Goal: Obtain resource: Obtain resource

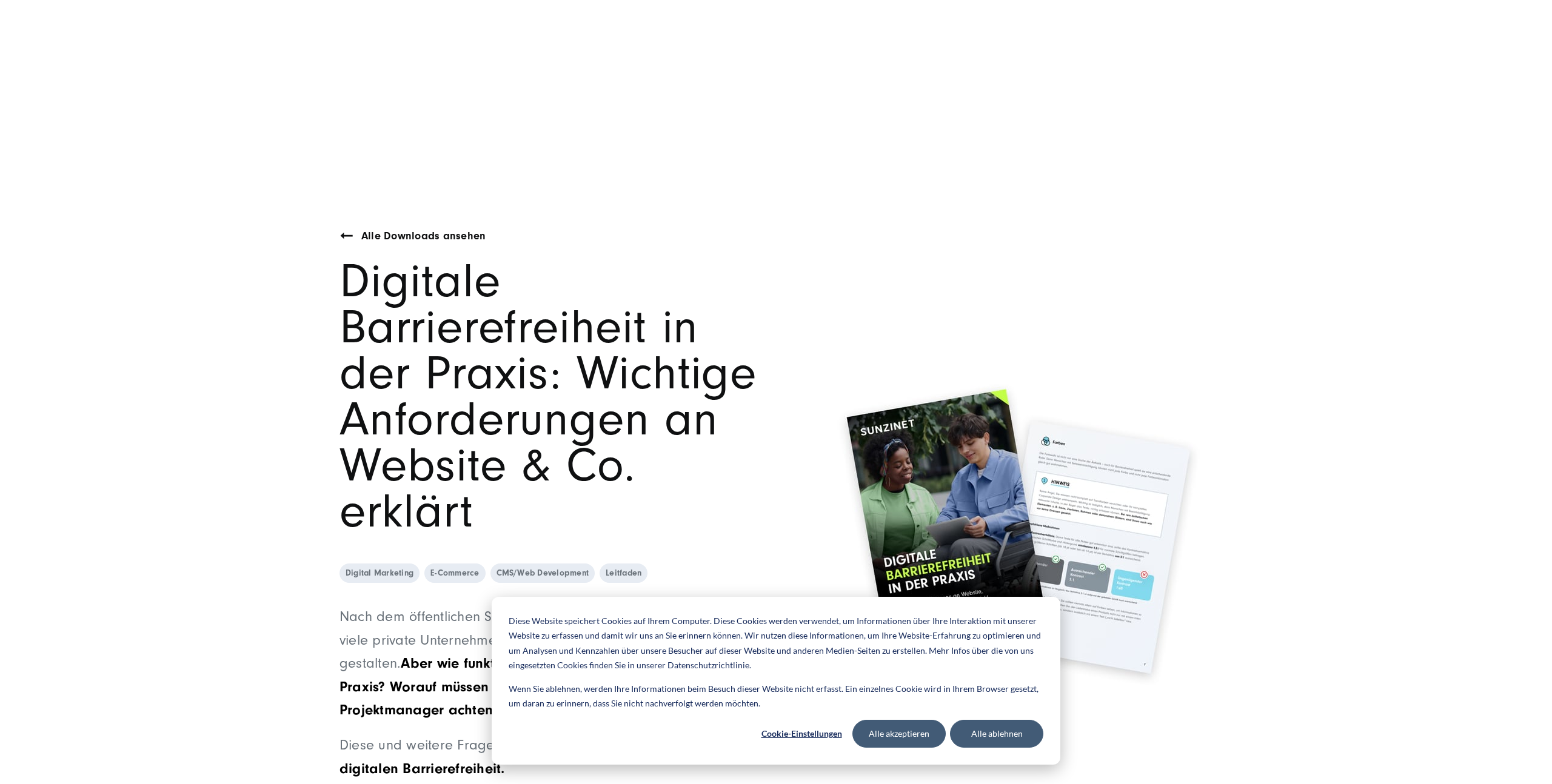
scroll to position [482, 0]
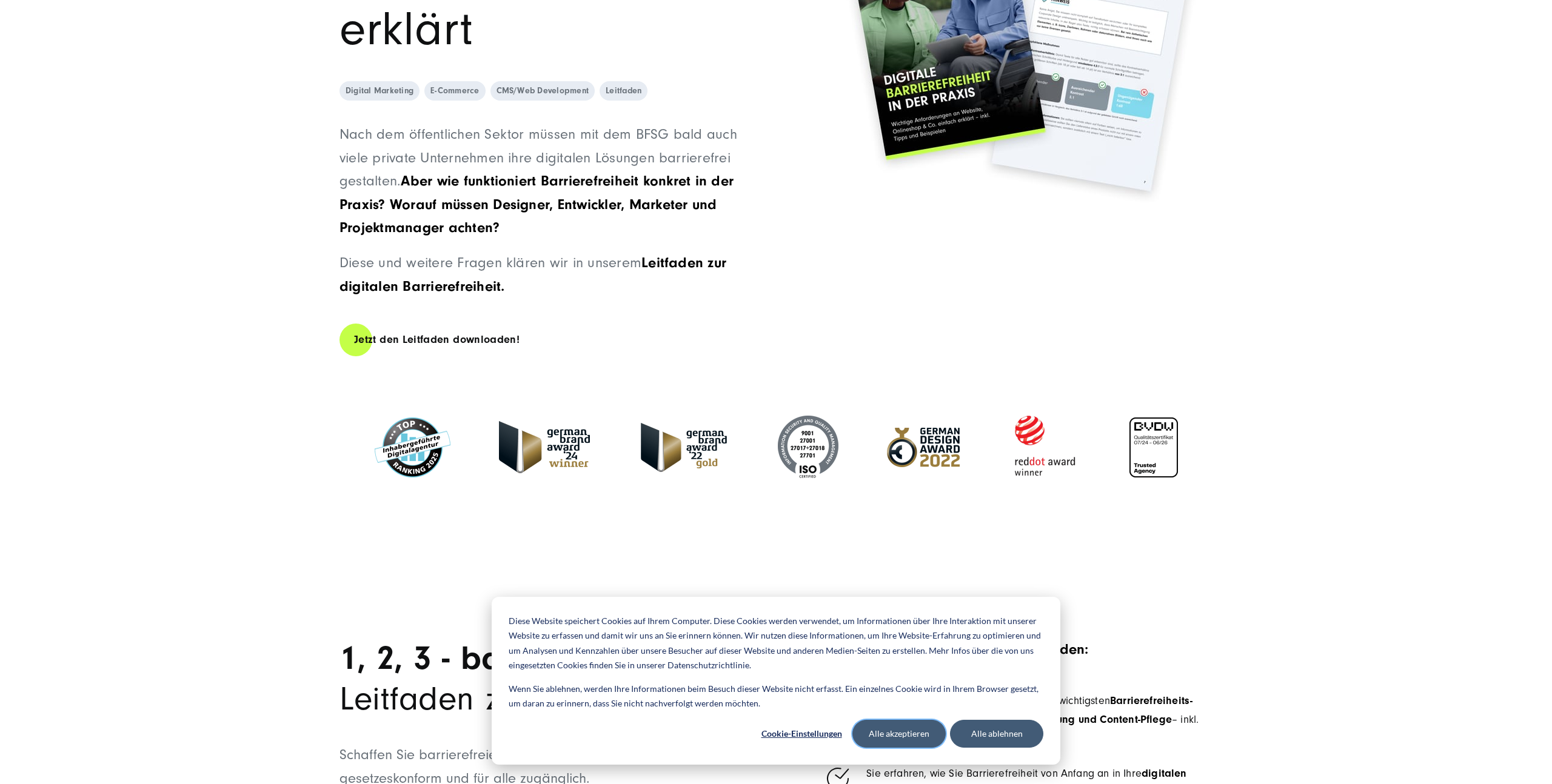
click at [877, 741] on button "Alle akzeptieren" at bounding box center [899, 733] width 94 height 28
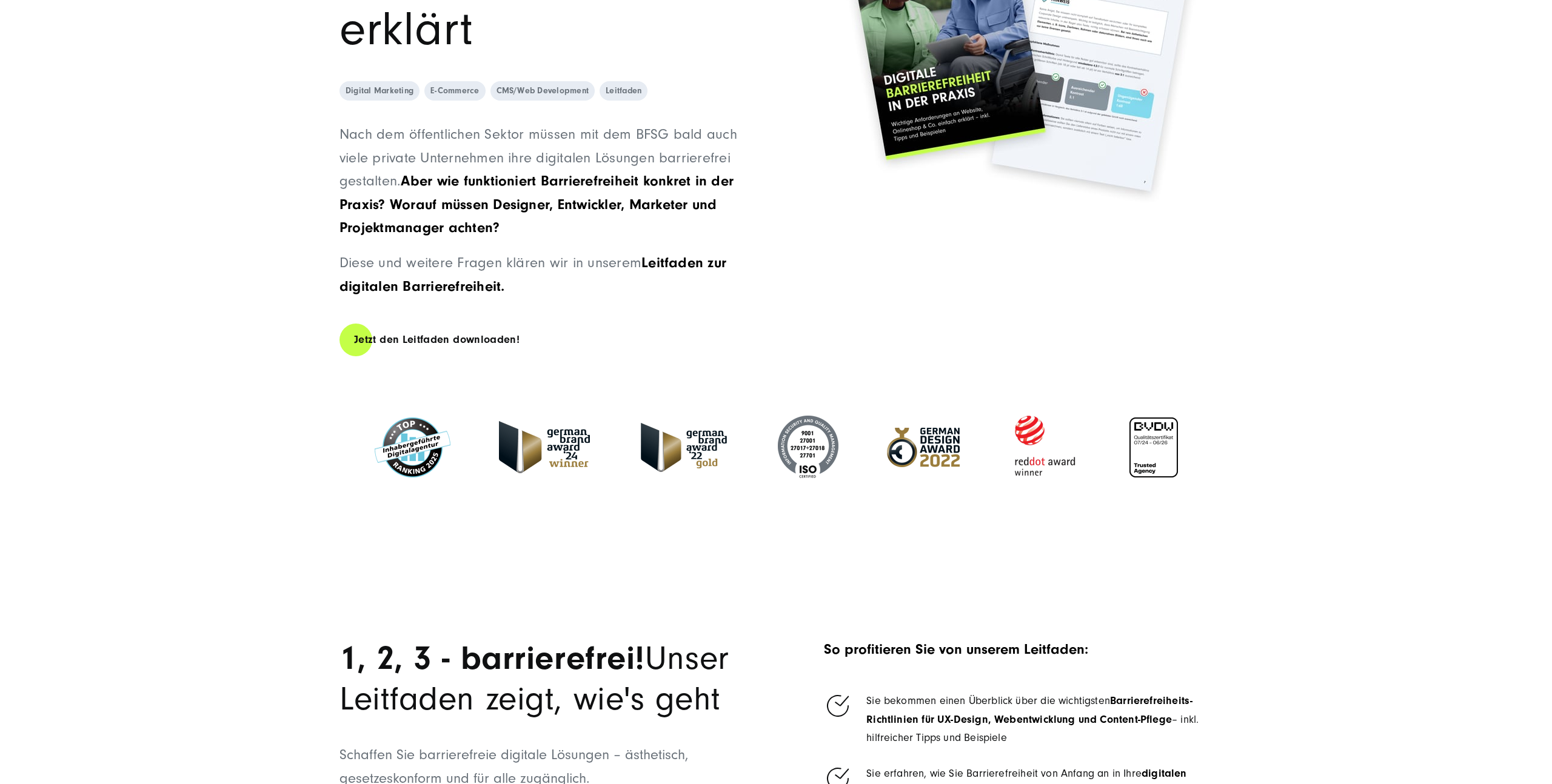
scroll to position [948, 0]
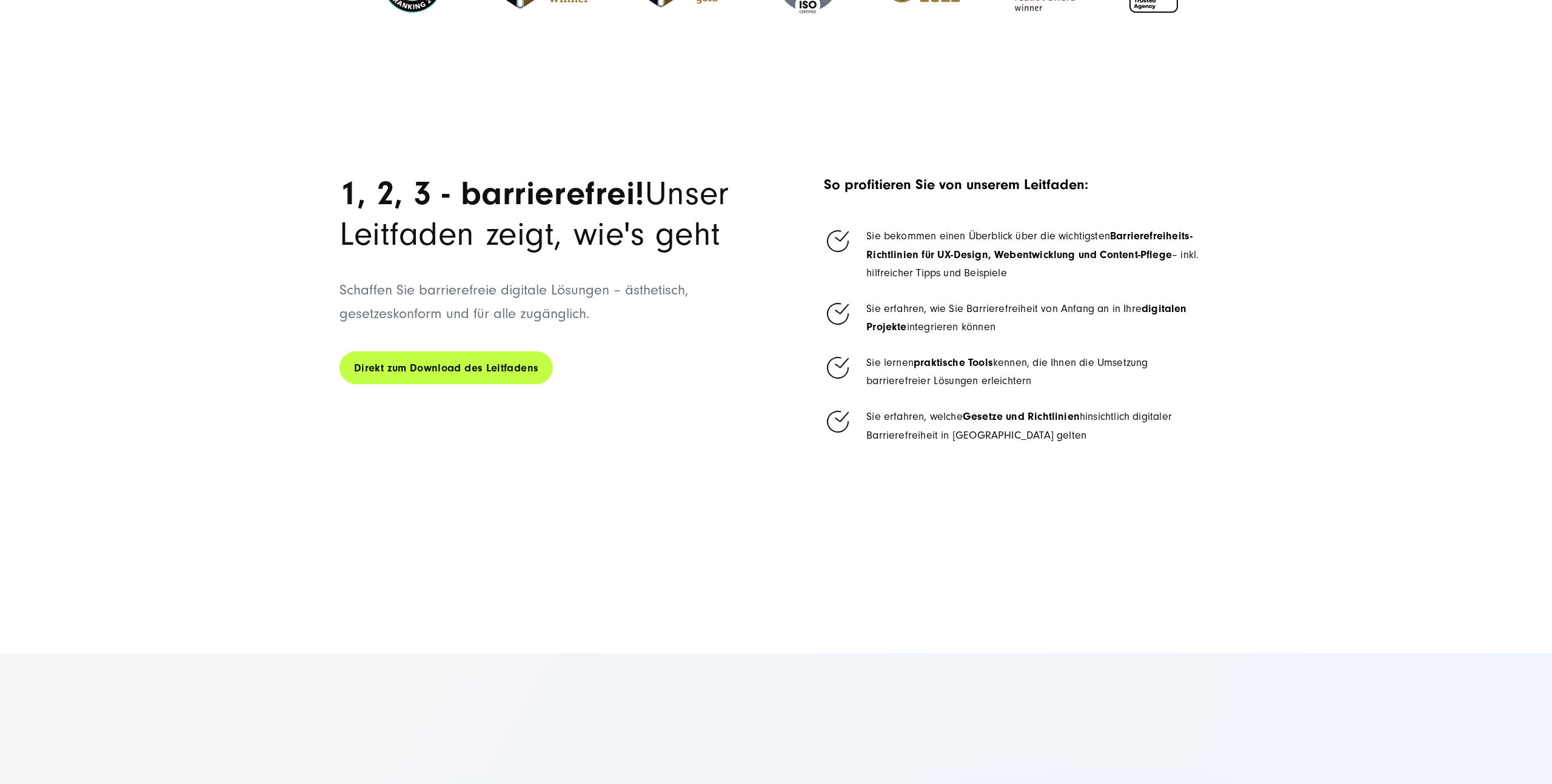
click at [407, 351] on link "Direkt zum Download des Leitfadens" at bounding box center [446, 369] width 214 height 34
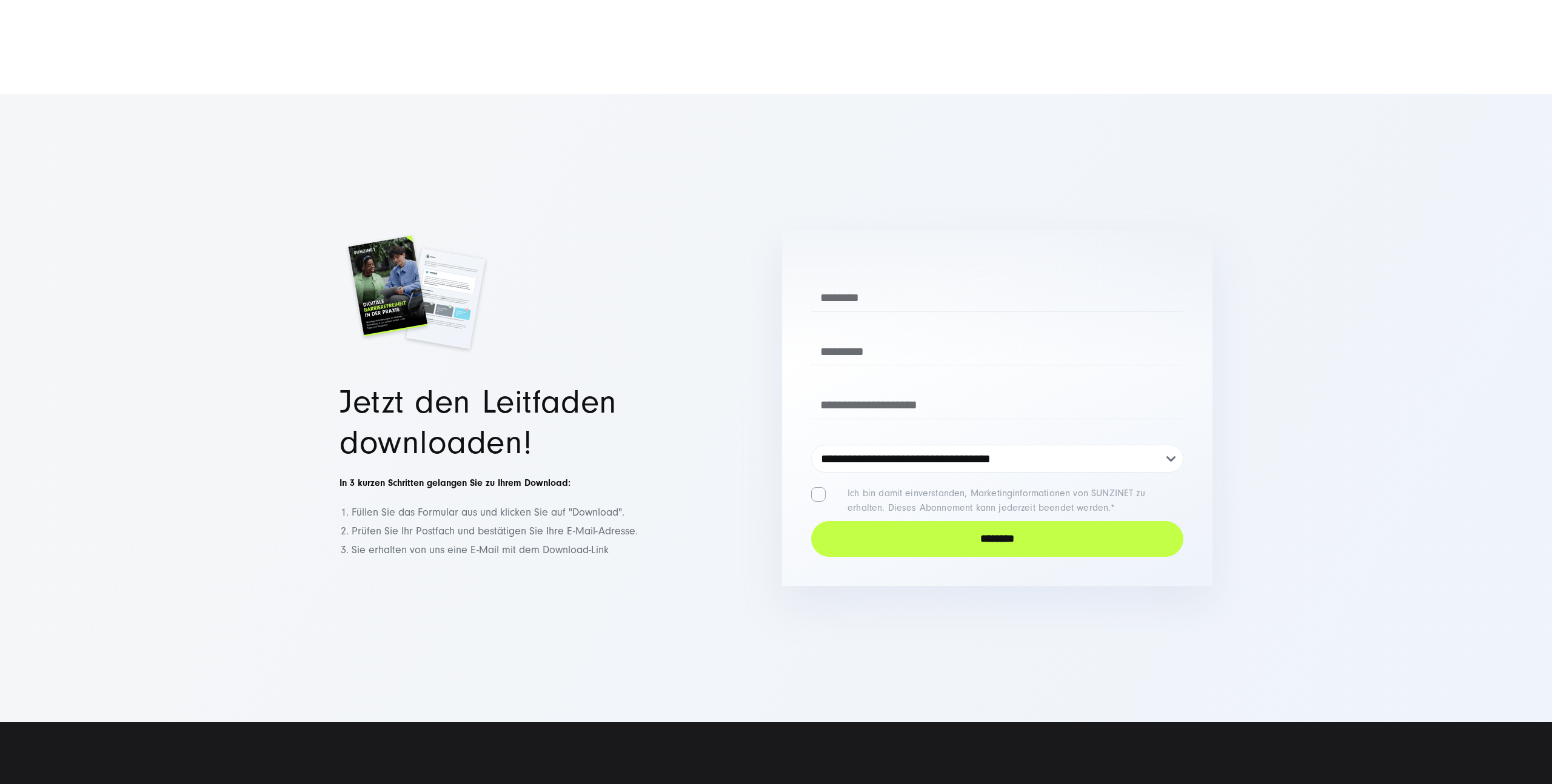
scroll to position [1555, 0]
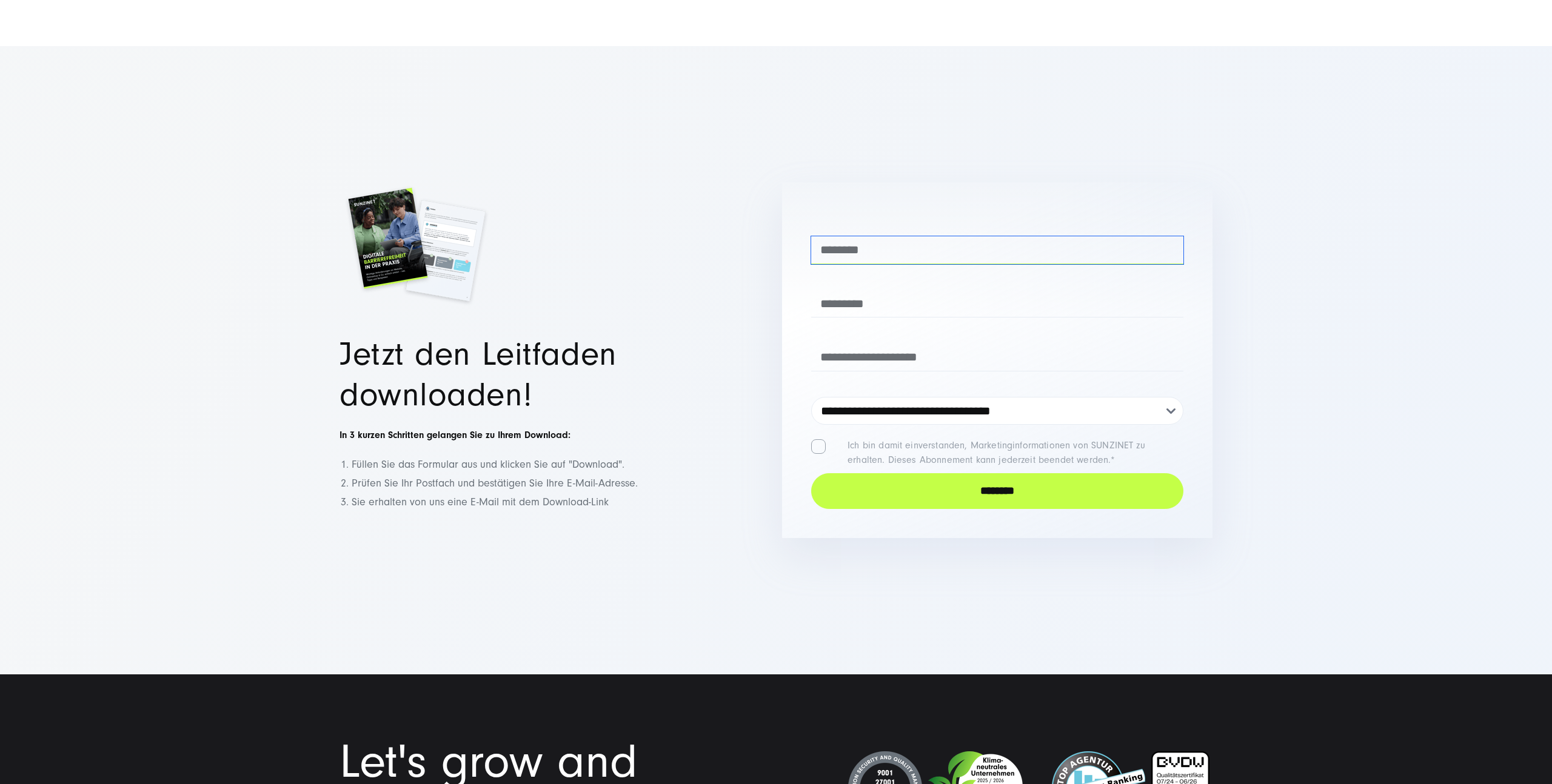
click at [870, 236] on input "text" at bounding box center [997, 250] width 372 height 28
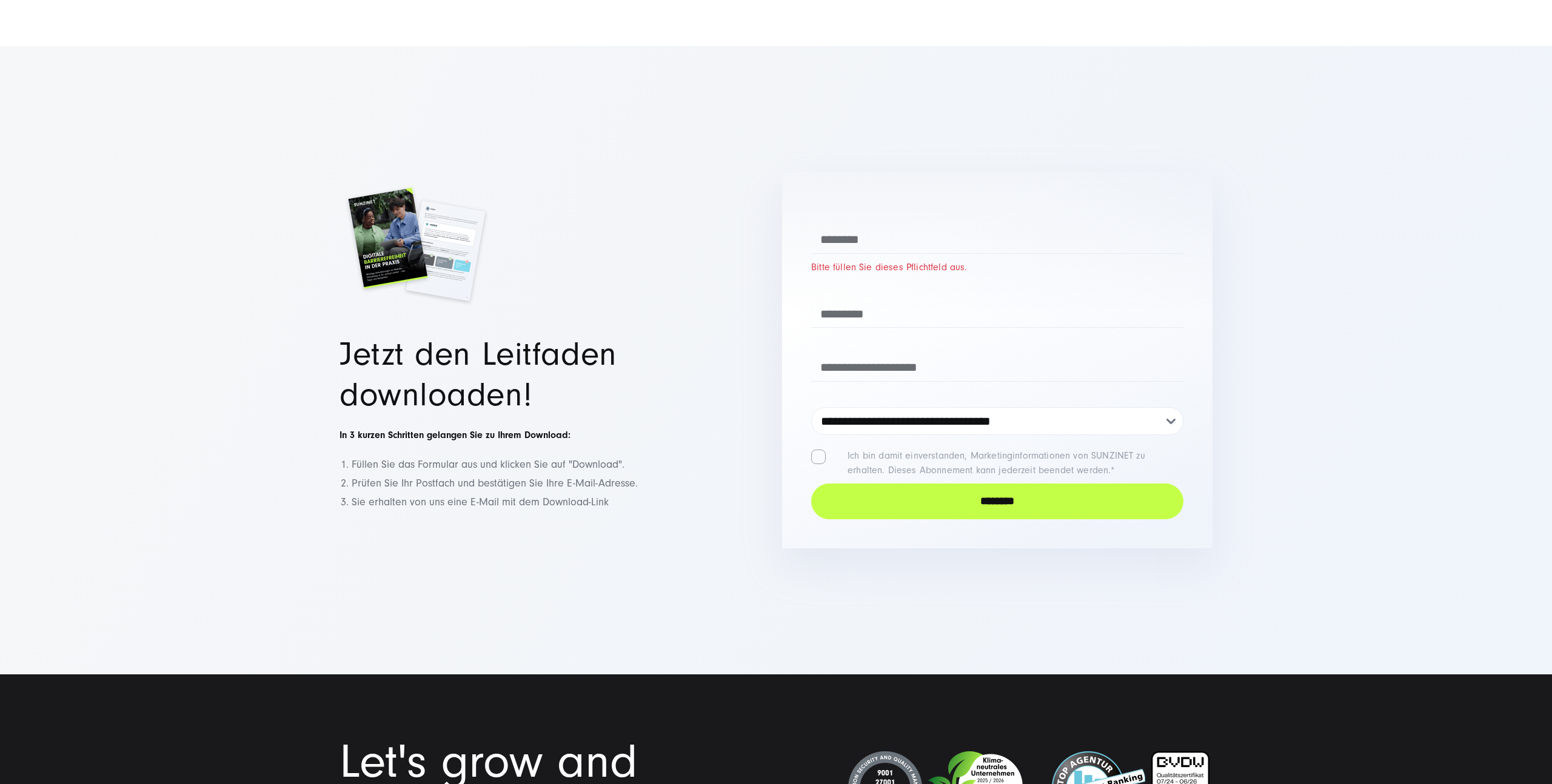
click at [677, 197] on h2 at bounding box center [555, 244] width 431 height 154
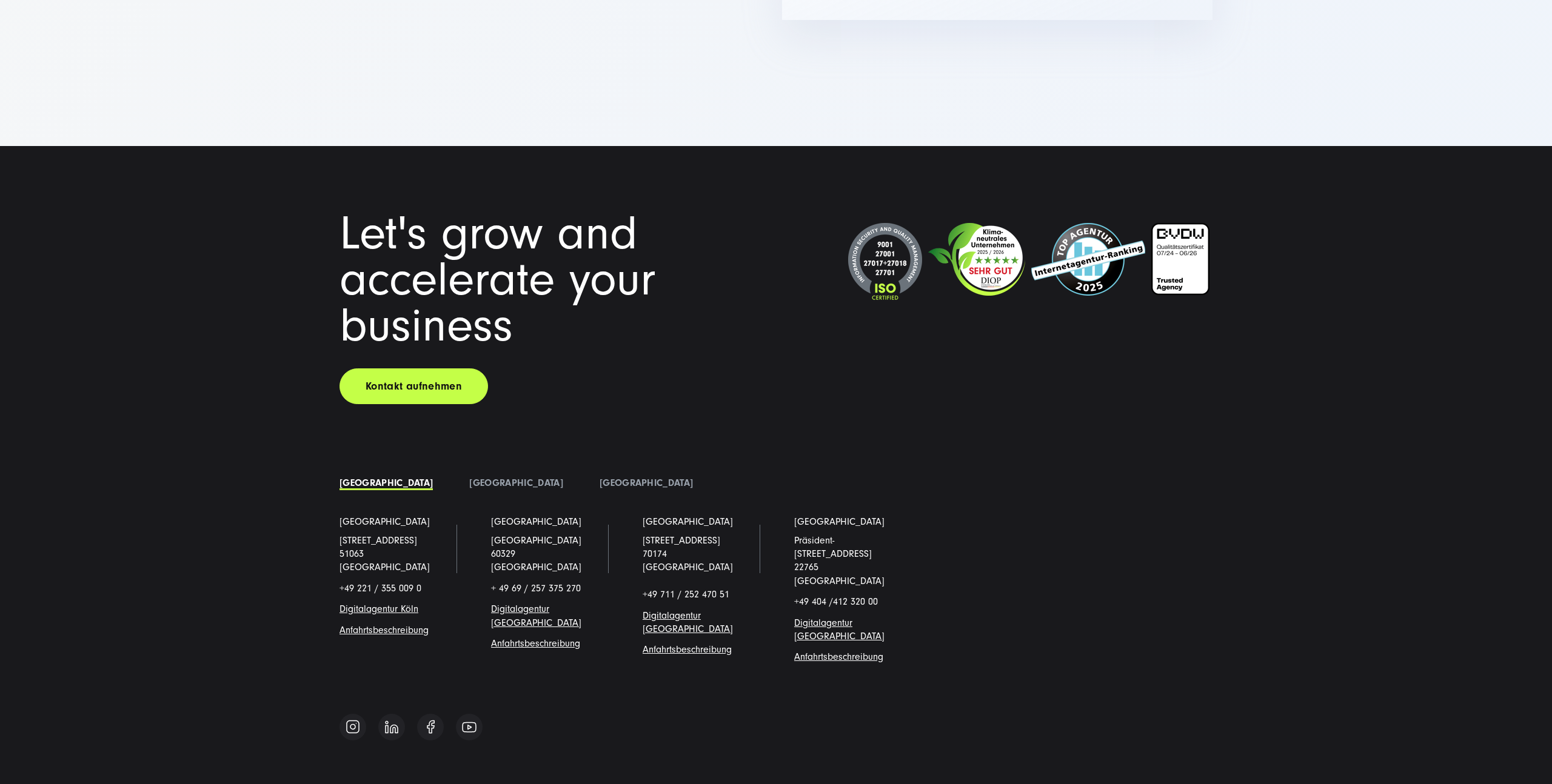
scroll to position [2101, 0]
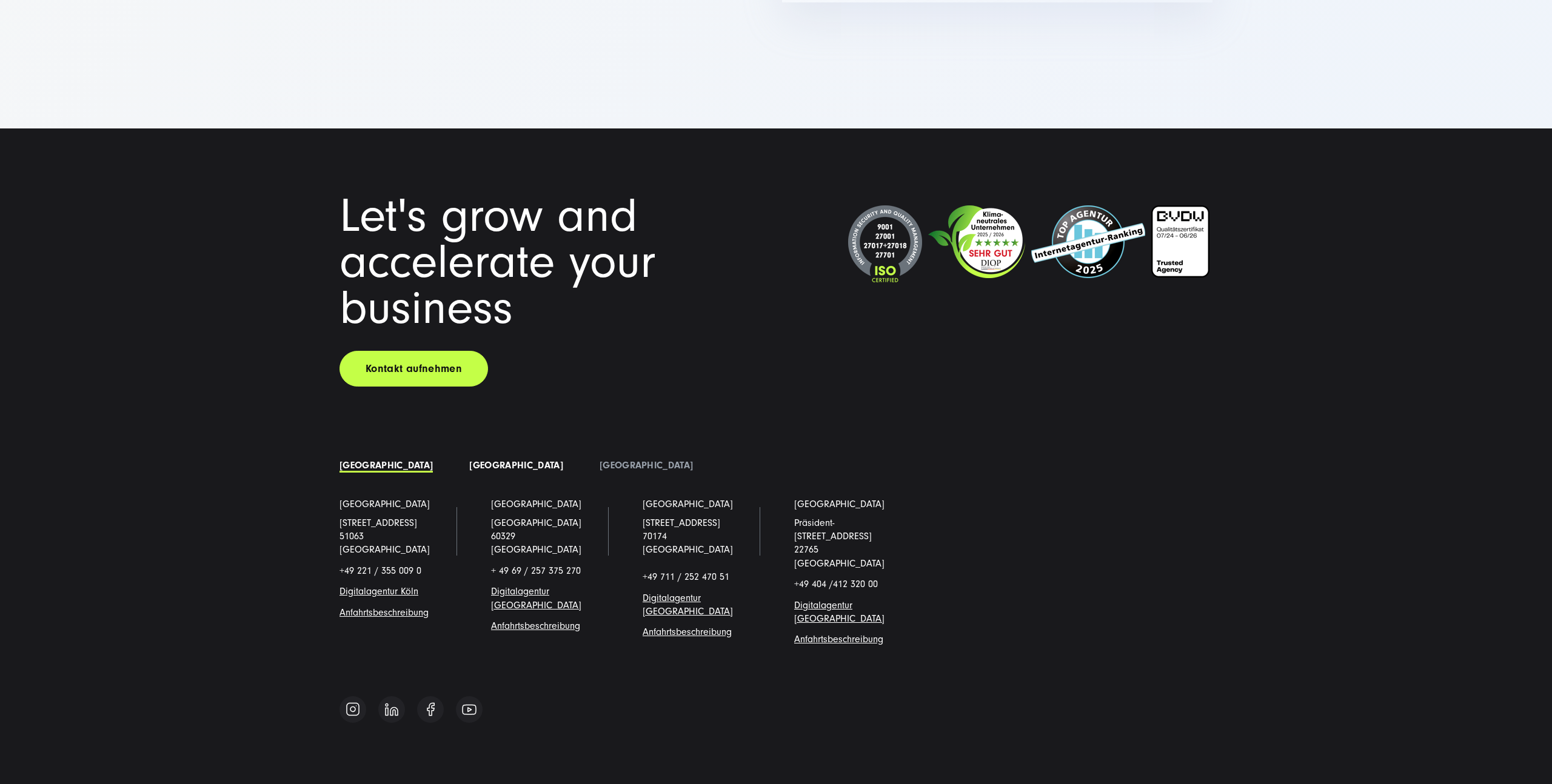
click at [469, 460] on link "[GEOGRAPHIC_DATA]" at bounding box center [516, 465] width 94 height 11
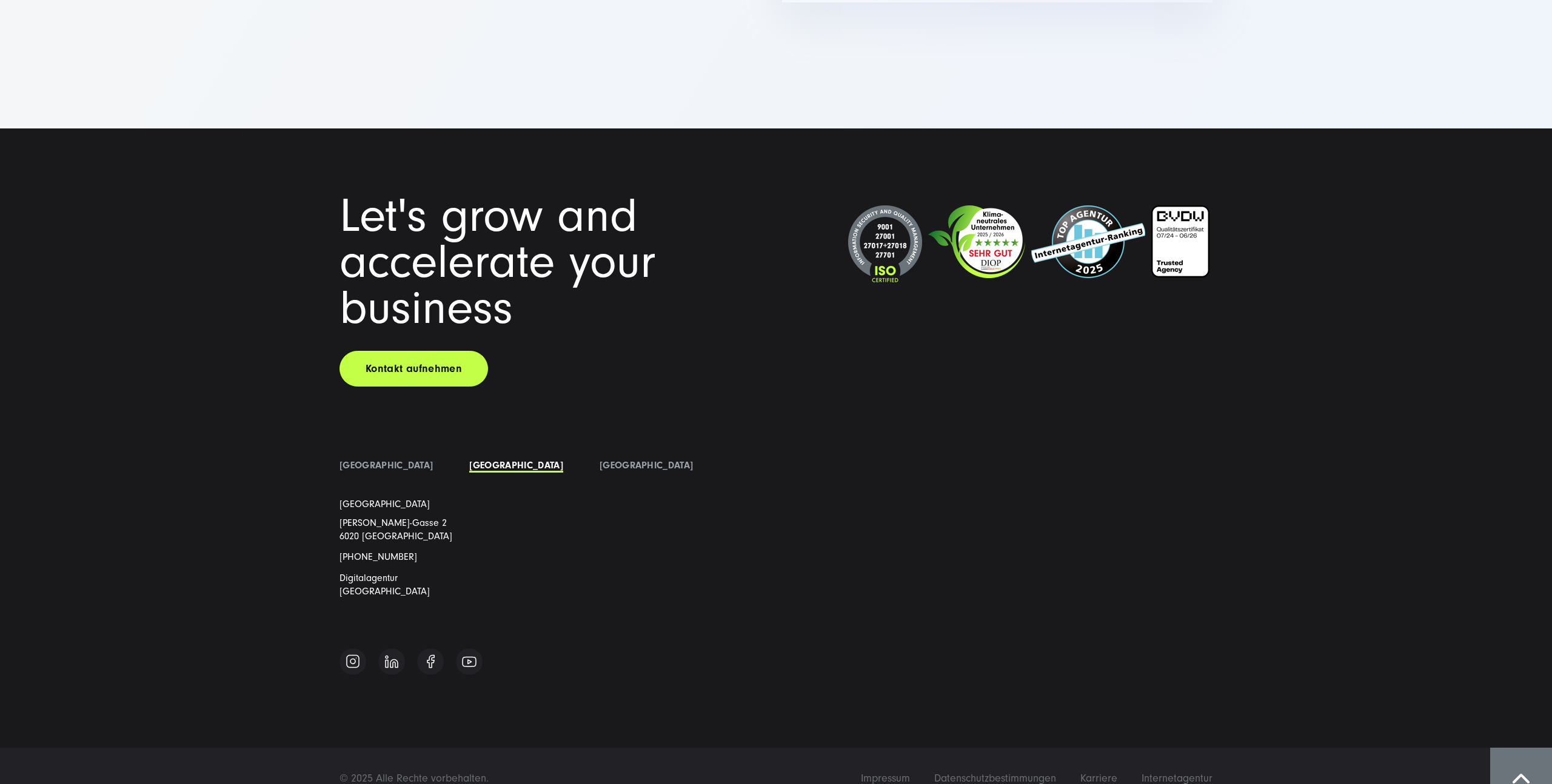
scroll to position [2067, 0]
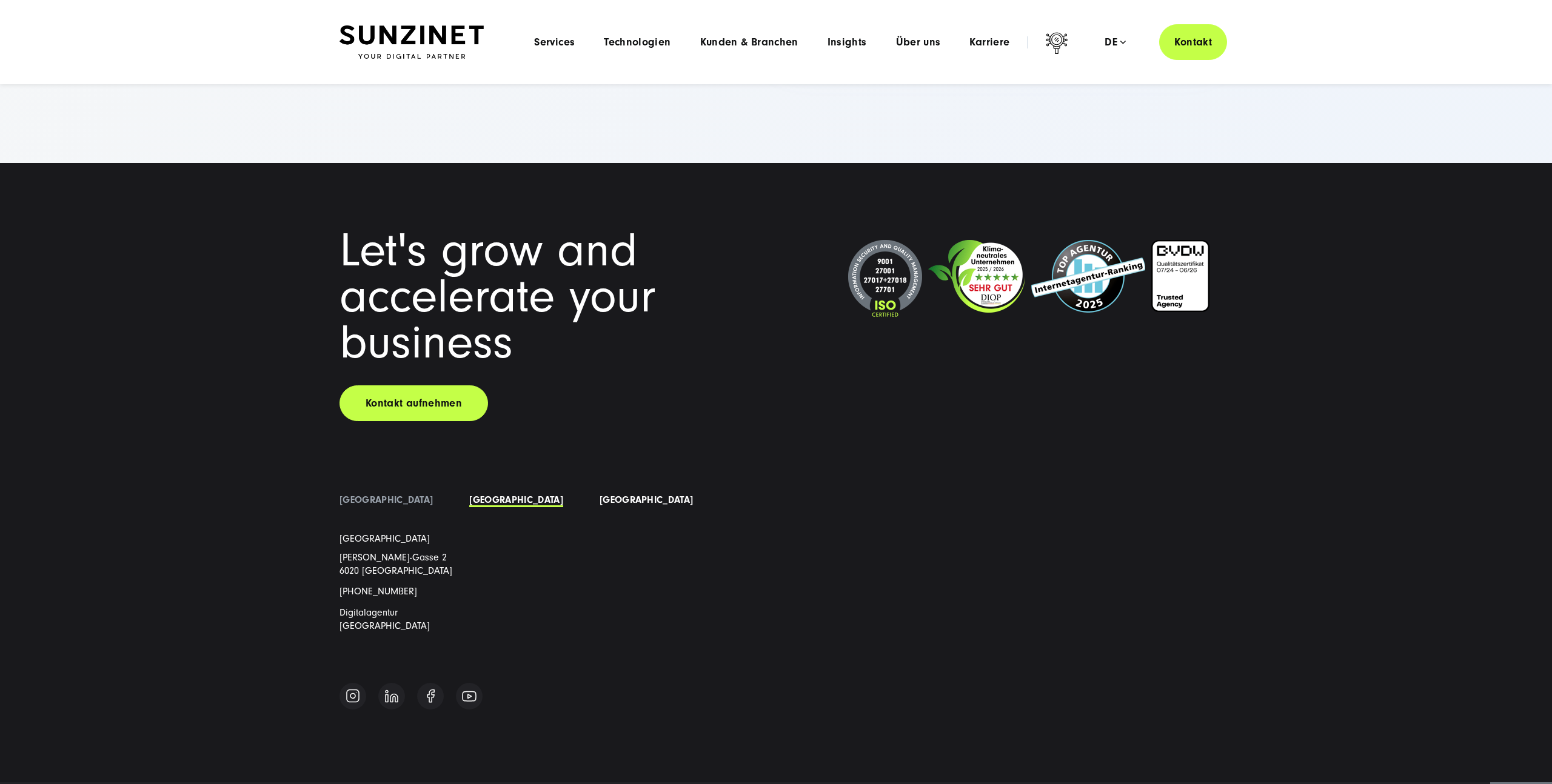
click at [599, 495] on link "[GEOGRAPHIC_DATA]" at bounding box center [646, 500] width 94 height 11
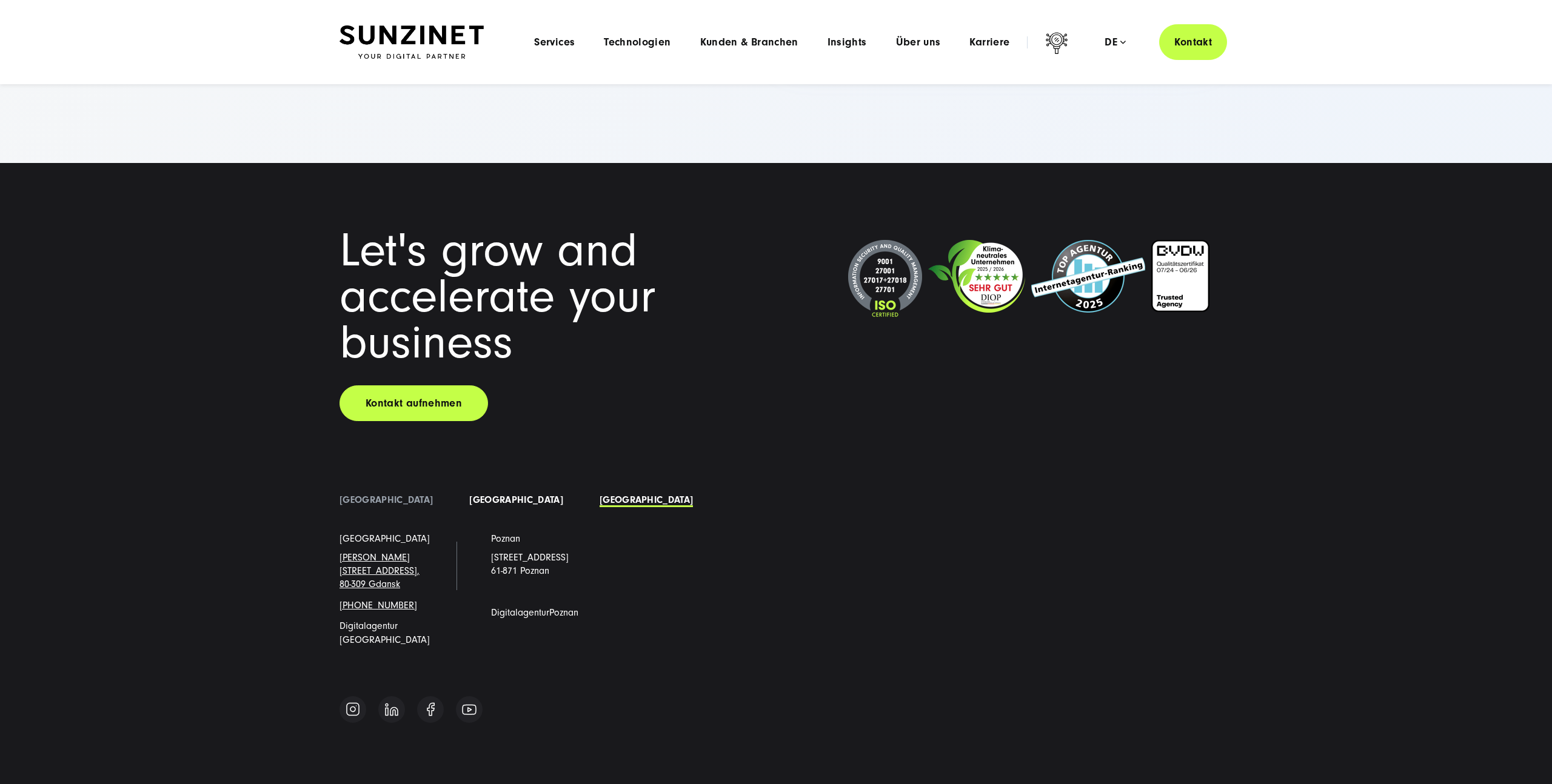
click at [472, 495] on link "[GEOGRAPHIC_DATA]" at bounding box center [516, 500] width 94 height 11
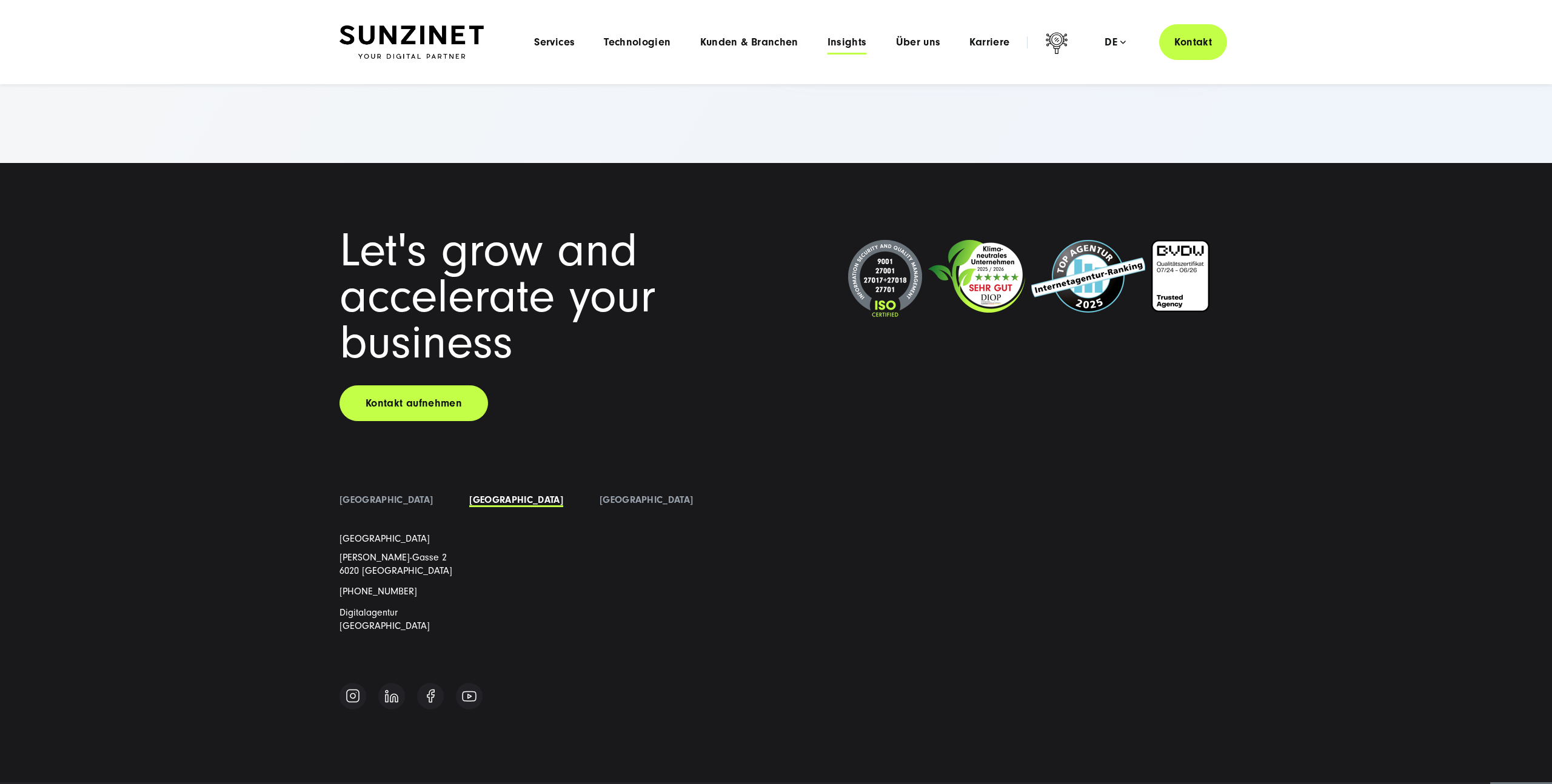
click at [837, 42] on span "Insights" at bounding box center [846, 42] width 39 height 12
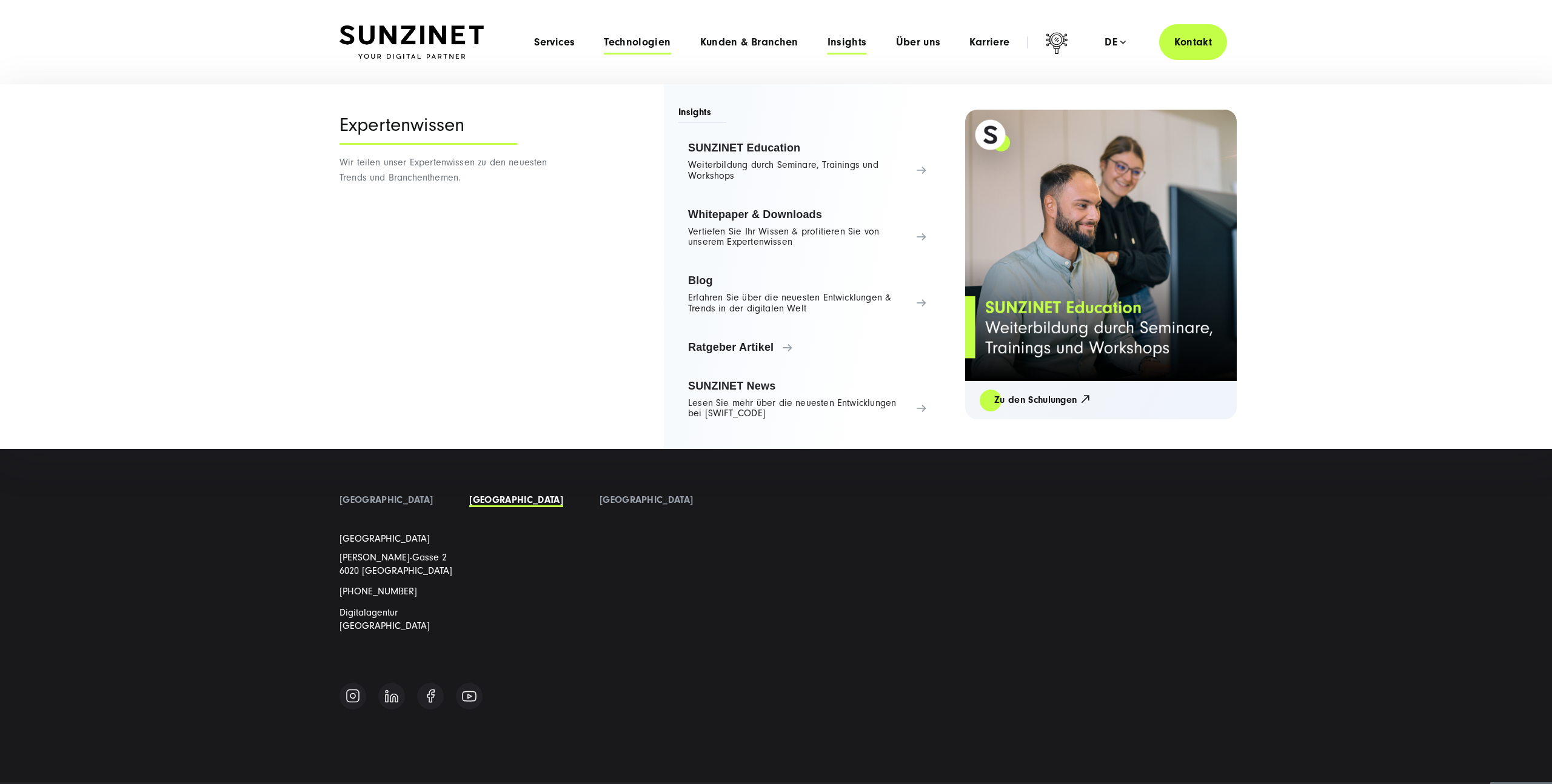
click at [651, 36] on span "Technologien" at bounding box center [638, 42] width 67 height 12
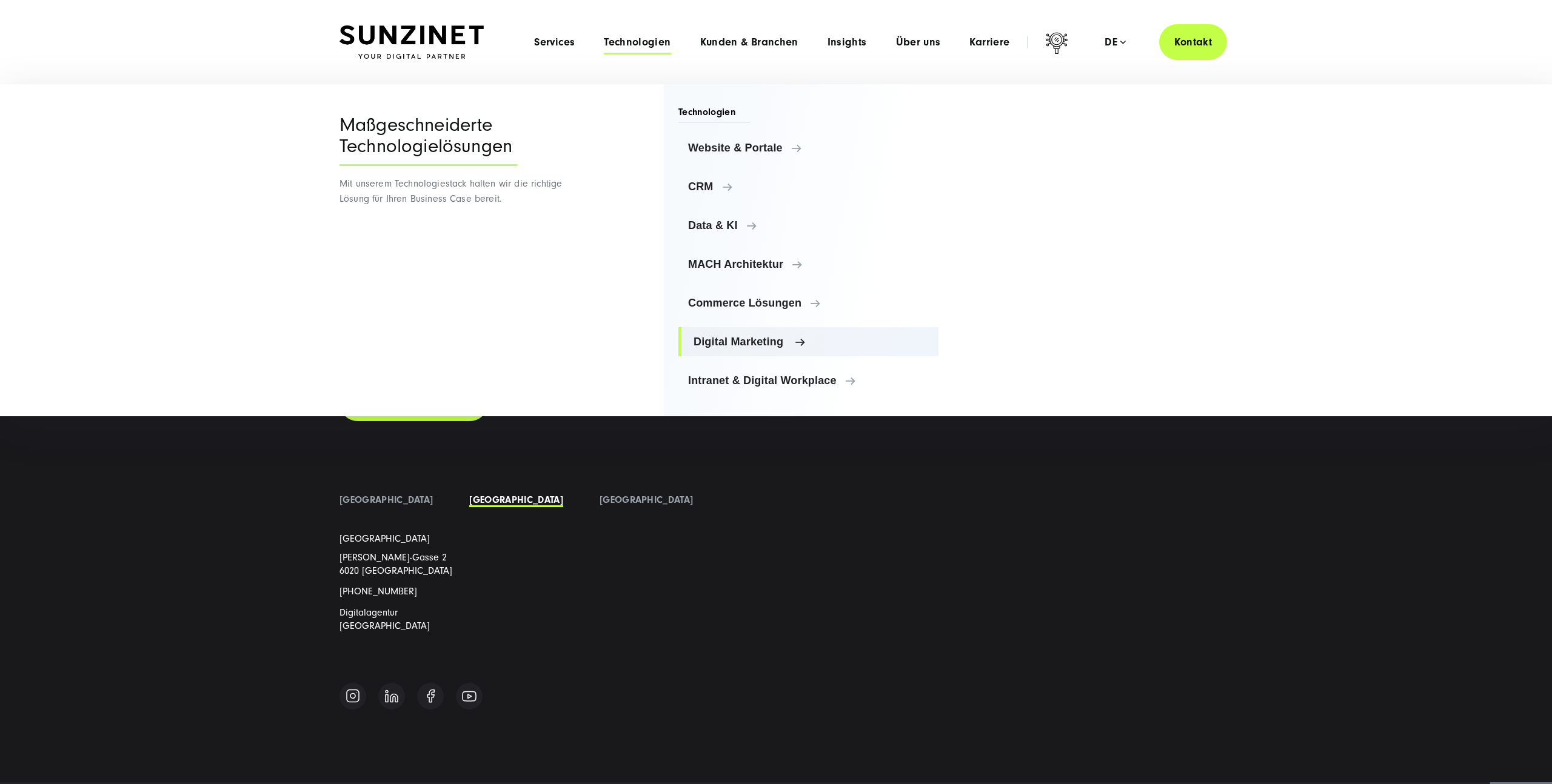
click at [754, 340] on span "Digital Marketing" at bounding box center [811, 342] width 236 height 12
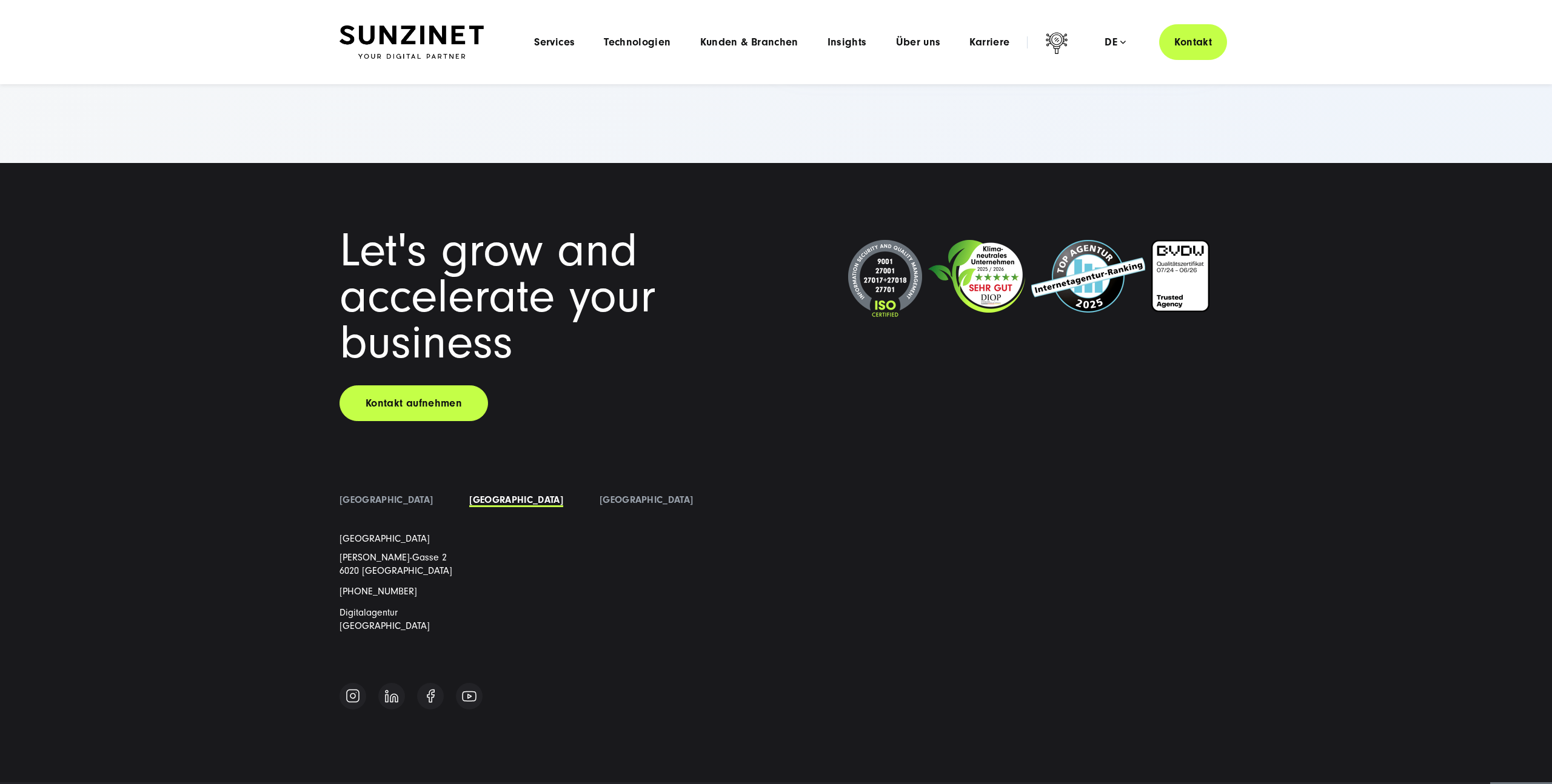
click at [406, 42] on img at bounding box center [412, 42] width 145 height 34
